Goal: Find specific page/section: Find specific page/section

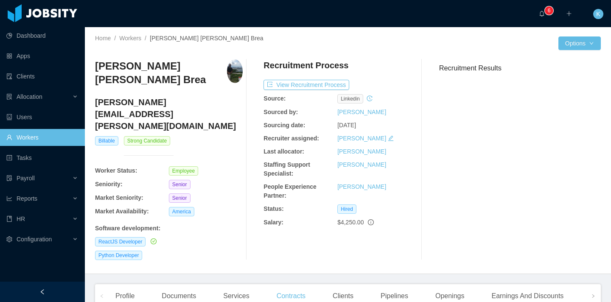
click at [65, 136] on link "Workers" at bounding box center [42, 137] width 72 height 17
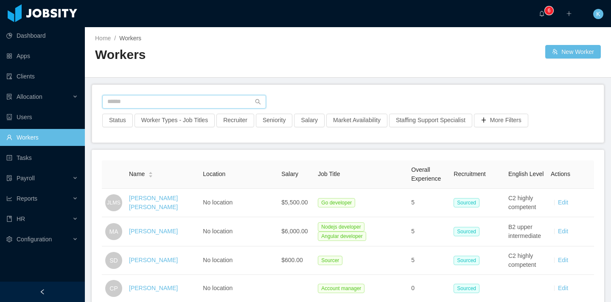
click at [179, 101] on input "text" at bounding box center [184, 102] width 164 height 14
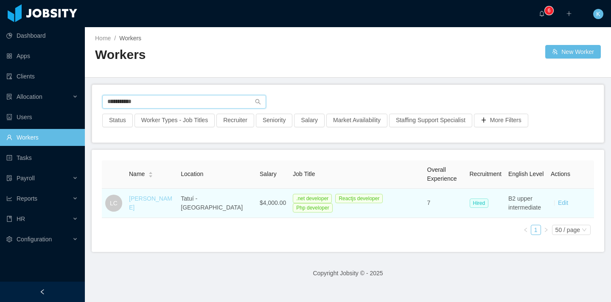
type input "**********"
click at [161, 201] on link "[PERSON_NAME]" at bounding box center [150, 203] width 43 height 16
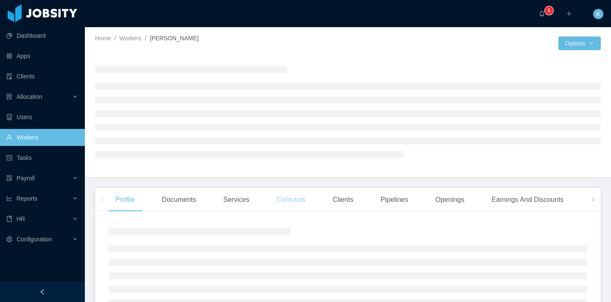
click at [278, 206] on div "Contracts" at bounding box center [291, 200] width 42 height 24
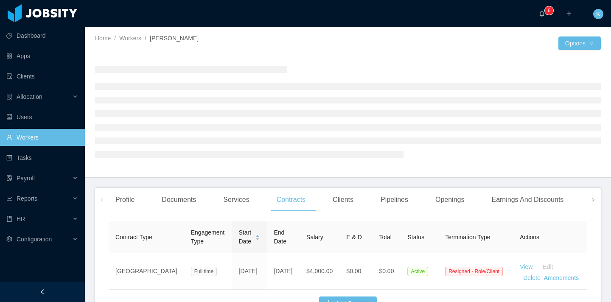
scroll to position [65, 0]
